Goal: Information Seeking & Learning: Learn about a topic

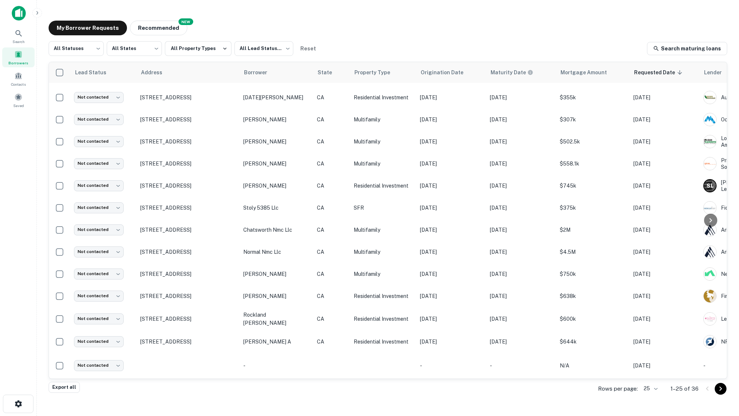
drag, startPoint x: 294, startPoint y: 378, endPoint x: 410, endPoint y: 378, distance: 115.5
click at [420, 377] on div "Lead Status Address Borrower State Property Type Origination Date Maturity Date…" at bounding box center [387, 220] width 677 height 316
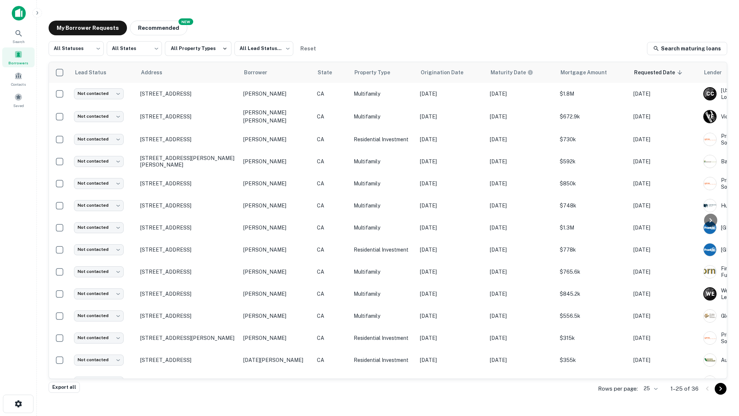
click at [391, 24] on div "My Borrower Requests NEW Recommended" at bounding box center [388, 28] width 678 height 15
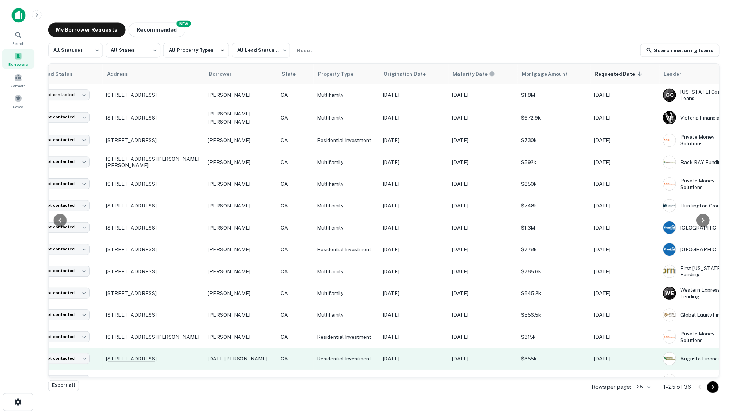
scroll to position [0, 32]
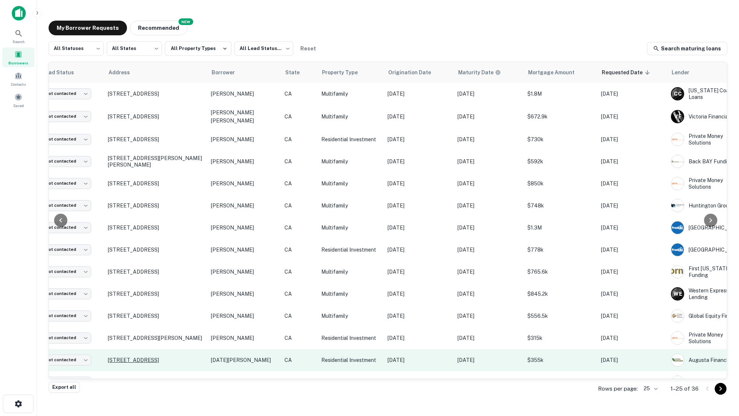
click at [167, 357] on p "[STREET_ADDRESS]" at bounding box center [156, 360] width 96 height 7
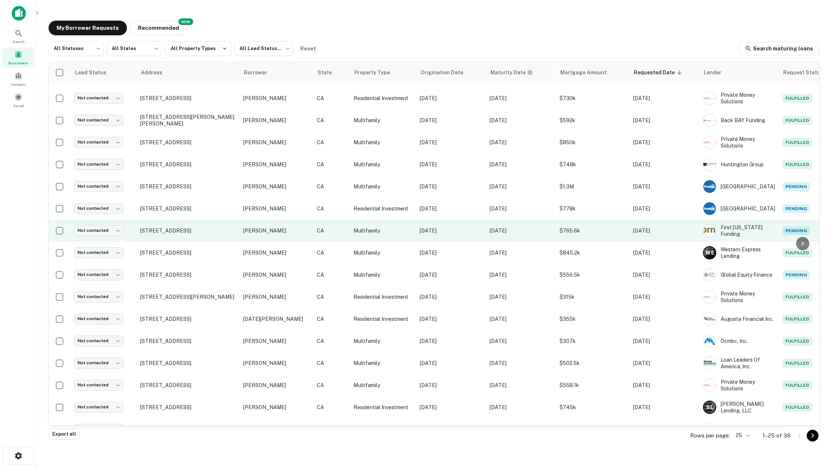
scroll to position [43, 0]
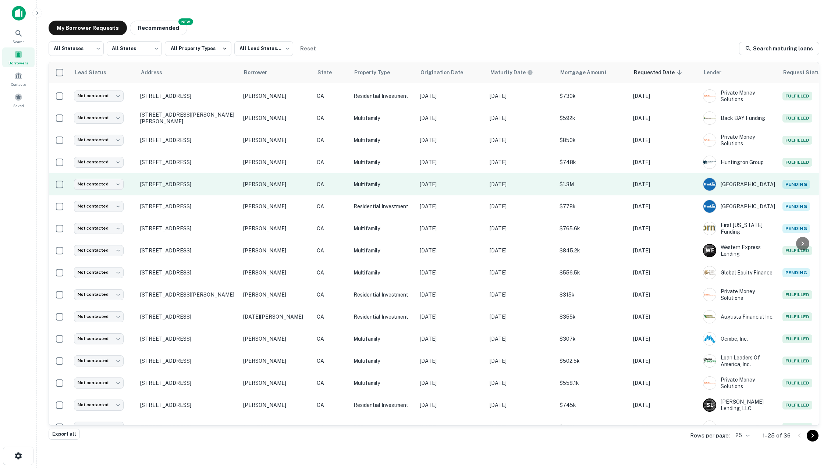
click at [738, 184] on span "Pending" at bounding box center [796, 184] width 28 height 9
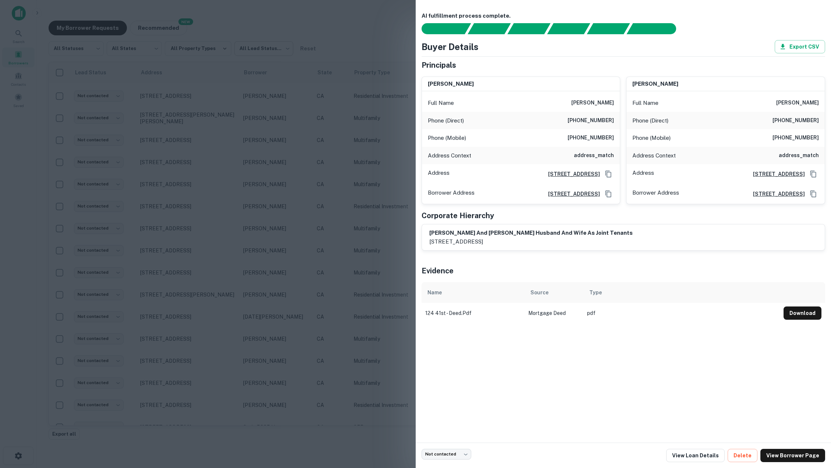
click at [275, 58] on div at bounding box center [415, 234] width 831 height 468
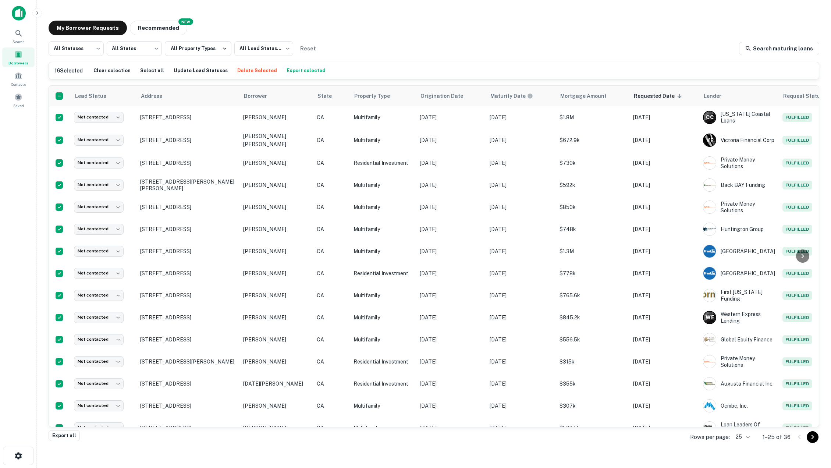
click at [293, 70] on button "Export selected" at bounding box center [306, 70] width 43 height 11
click at [589, 16] on div "My Borrower Requests NEW Recommended All Statuses *** ​ All States *** ​ All Pr…" at bounding box center [434, 225] width 782 height 421
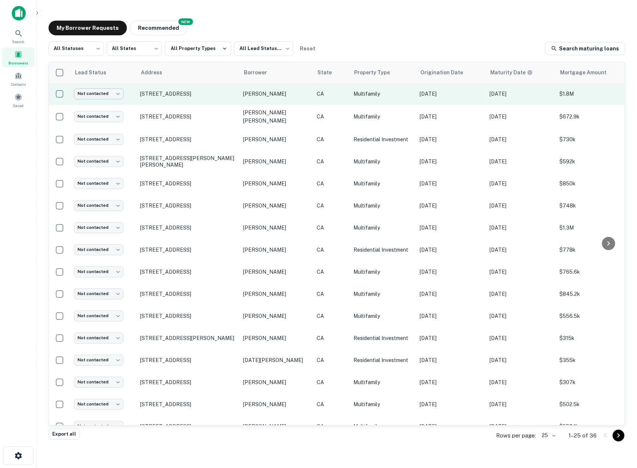
click at [120, 92] on body "Search Borrowers Contacts Saved My Borrower Requests NEW Recommended All Status…" at bounding box center [318, 234] width 637 height 468
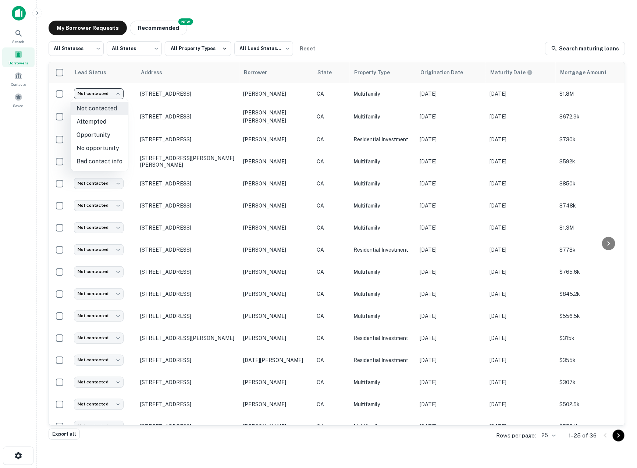
click at [325, 19] on div at bounding box center [318, 234] width 637 height 468
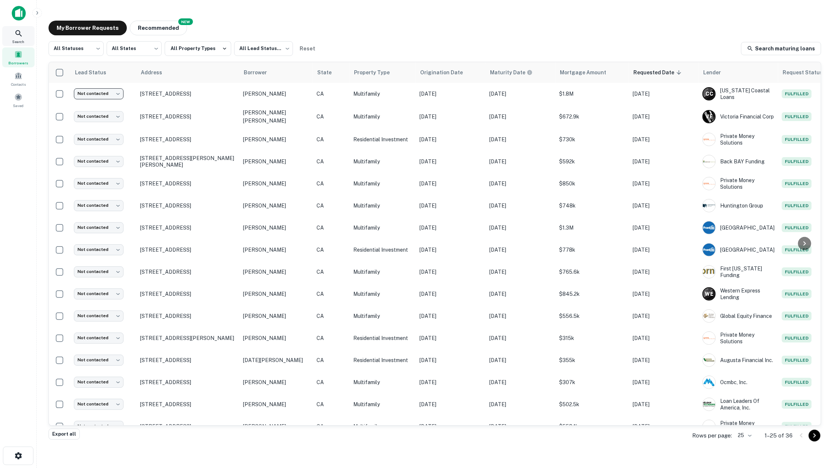
click at [24, 38] on div "Search" at bounding box center [18, 36] width 32 height 20
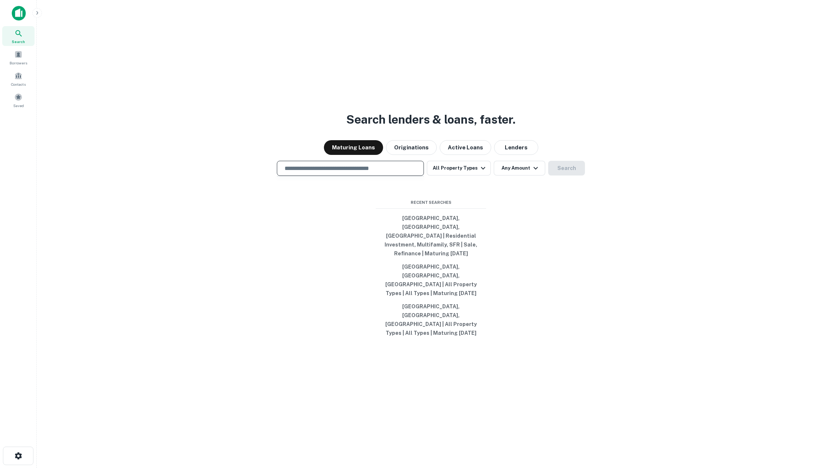
click at [335, 172] on input "text" at bounding box center [350, 168] width 140 height 8
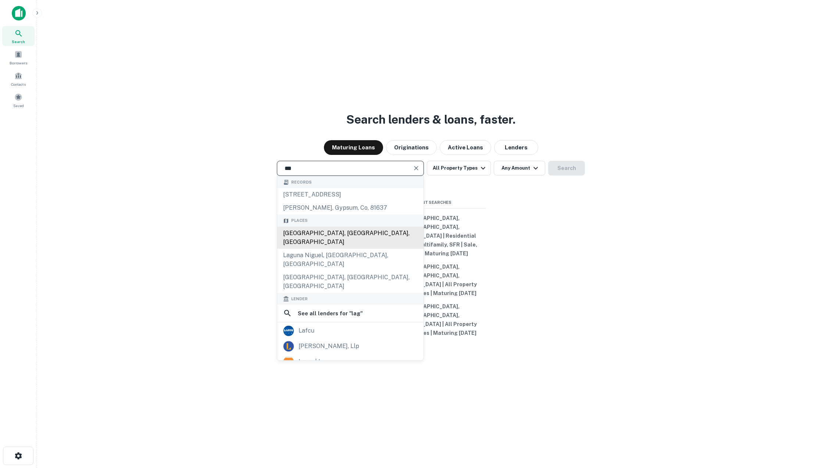
click at [349, 249] on div "Laguna Beach, CA, USA" at bounding box center [350, 238] width 146 height 22
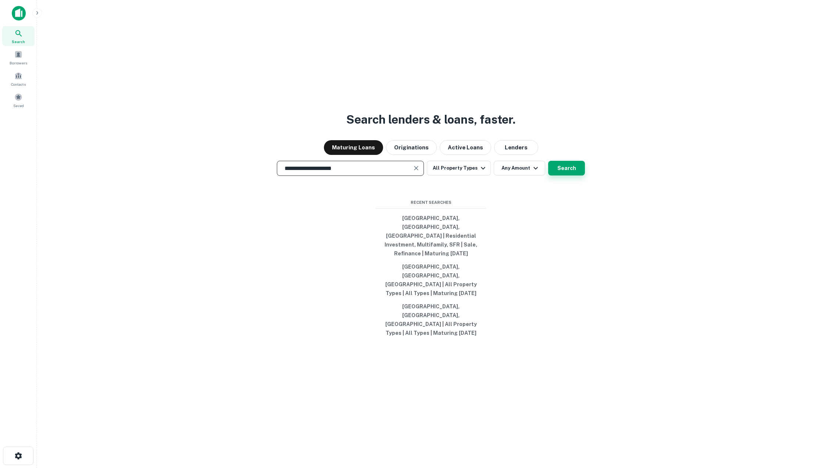
type input "**********"
click at [570, 175] on button "Search" at bounding box center [566, 168] width 37 height 15
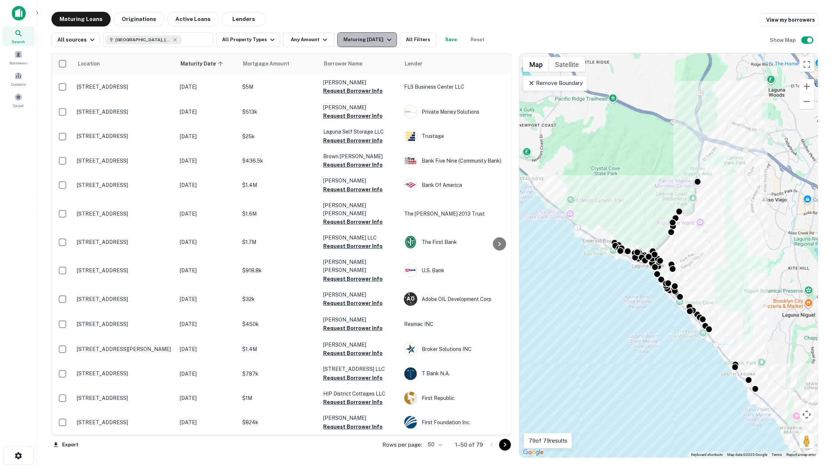
click at [385, 38] on icon "button" at bounding box center [389, 39] width 9 height 9
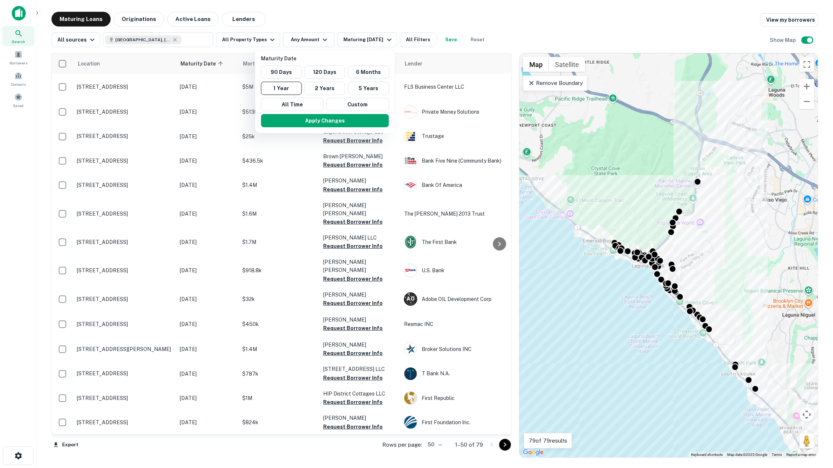
click at [363, 27] on div at bounding box center [416, 234] width 833 height 468
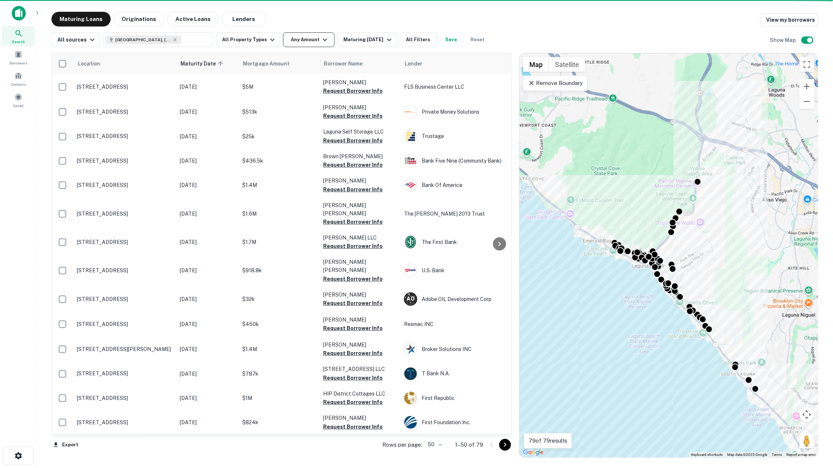
click at [321, 38] on icon "button" at bounding box center [325, 39] width 9 height 9
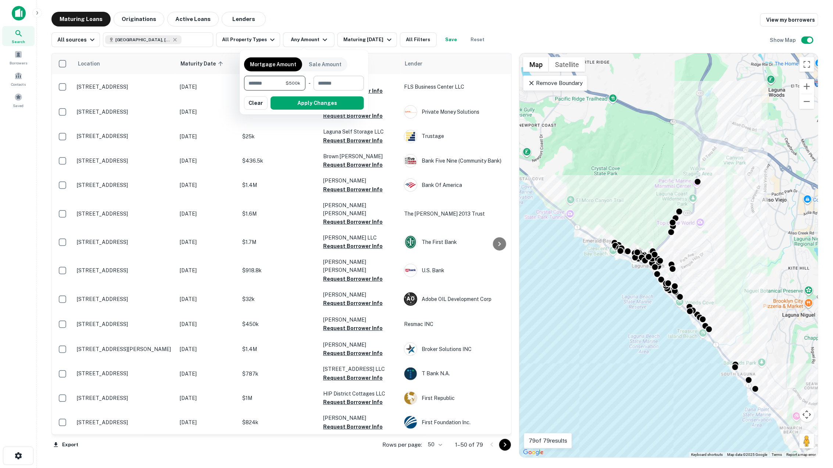
type input "******"
click at [323, 83] on input "number" at bounding box center [336, 83] width 45 height 15
type input "*******"
click at [313, 98] on button "Apply Changes" at bounding box center [317, 102] width 93 height 13
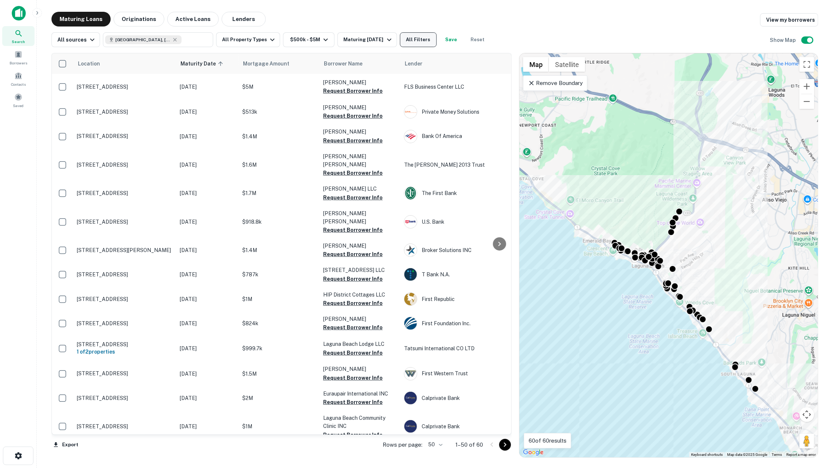
click at [424, 33] on button "All Filters" at bounding box center [418, 39] width 37 height 15
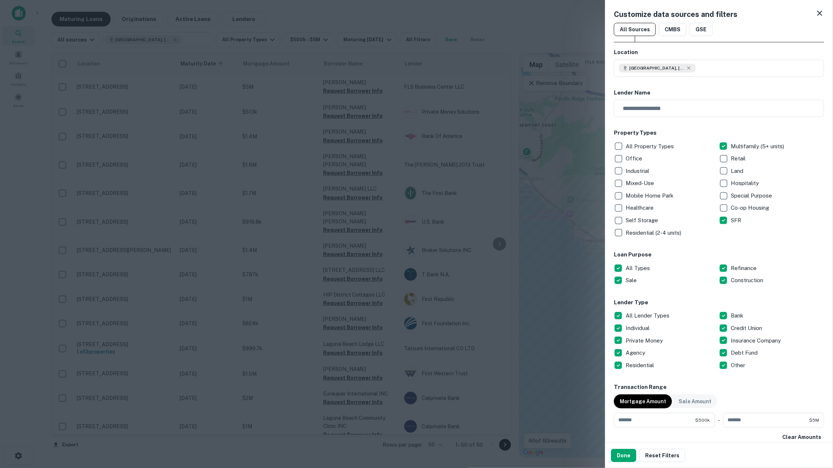
click at [648, 231] on p "Residential (2-4 units)" at bounding box center [654, 232] width 57 height 9
click at [633, 266] on p "All Types" at bounding box center [639, 268] width 26 height 9
click at [643, 312] on p "All Lender Types" at bounding box center [648, 315] width 45 height 9
click at [643, 339] on p "Private Money" at bounding box center [645, 340] width 39 height 9
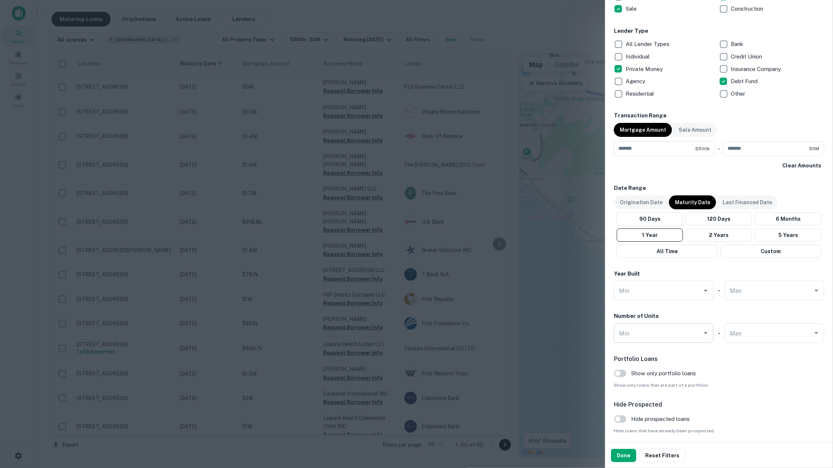
scroll to position [297, 0]
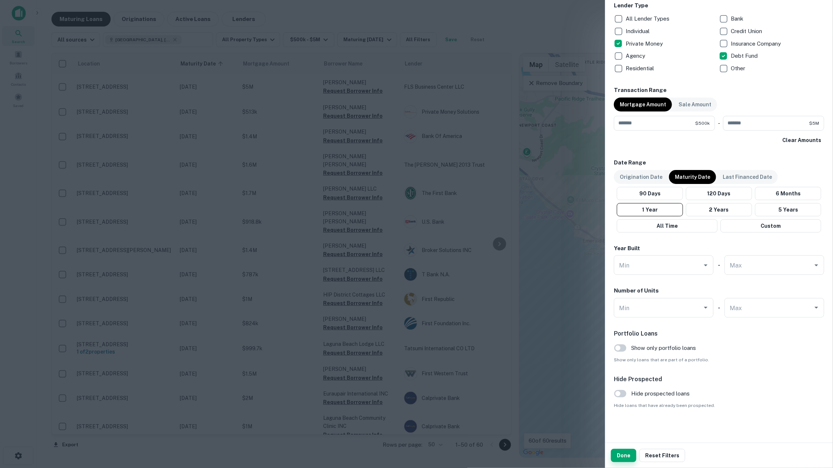
click at [625, 452] on button "Done" at bounding box center [623, 455] width 25 height 13
